Goal: Entertainment & Leisure: Consume media (video, audio)

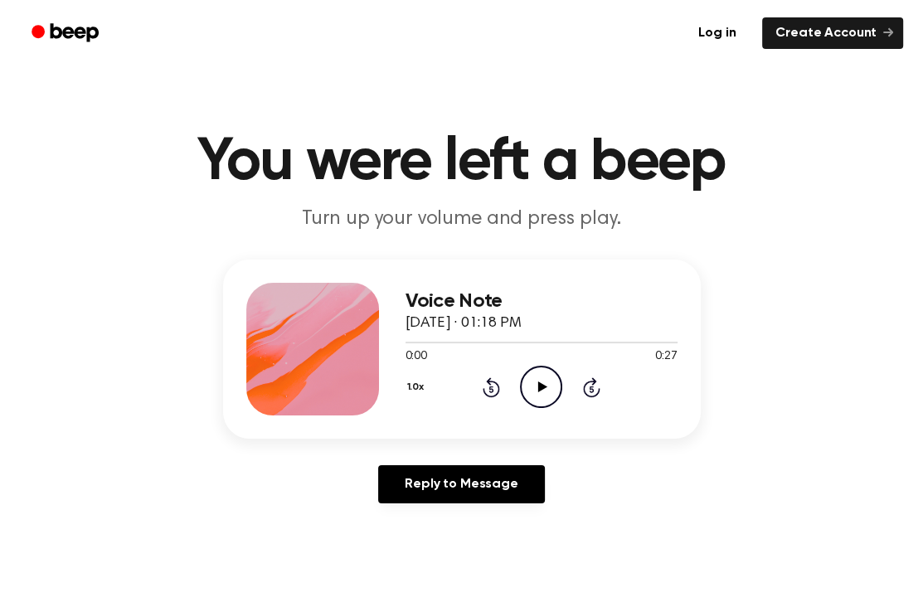
click at [542, 390] on icon "Play Audio" at bounding box center [541, 387] width 42 height 42
click at [720, 501] on div "Voice Note September 15, 2025 · 01:18 PM 0:11 0:27 Your browser does not suppor…" at bounding box center [461, 388] width 883 height 257
drag, startPoint x: 517, startPoint y: 338, endPoint x: 455, endPoint y: 338, distance: 62.2
click at [455, 338] on div at bounding box center [542, 341] width 272 height 13
click at [541, 388] on icon "Pause Audio" at bounding box center [541, 387] width 42 height 42
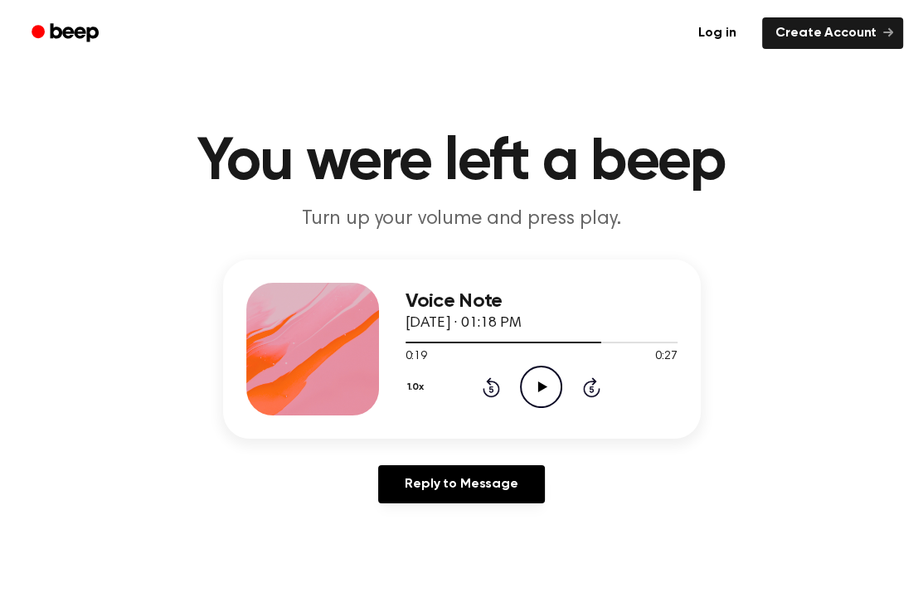
click at [541, 375] on icon "Play Audio" at bounding box center [541, 387] width 42 height 42
click at [712, 499] on div "Voice Note September 15, 2025 · 01:18 PM 0:24 0:27 Your browser does not suppor…" at bounding box center [461, 388] width 883 height 257
click at [521, 375] on icon "Play Audio" at bounding box center [541, 387] width 42 height 42
click at [775, 524] on main "You were left a beep Turn up your volume and press play. Voice Note [DATE] · 01…" at bounding box center [461, 511] width 923 height 1023
click at [892, 273] on div "Voice Note [DATE] · 01:17 PM 1:31 3:00 Your browser does not support the [objec…" at bounding box center [461, 388] width 883 height 257
